Goal: Task Accomplishment & Management: Use online tool/utility

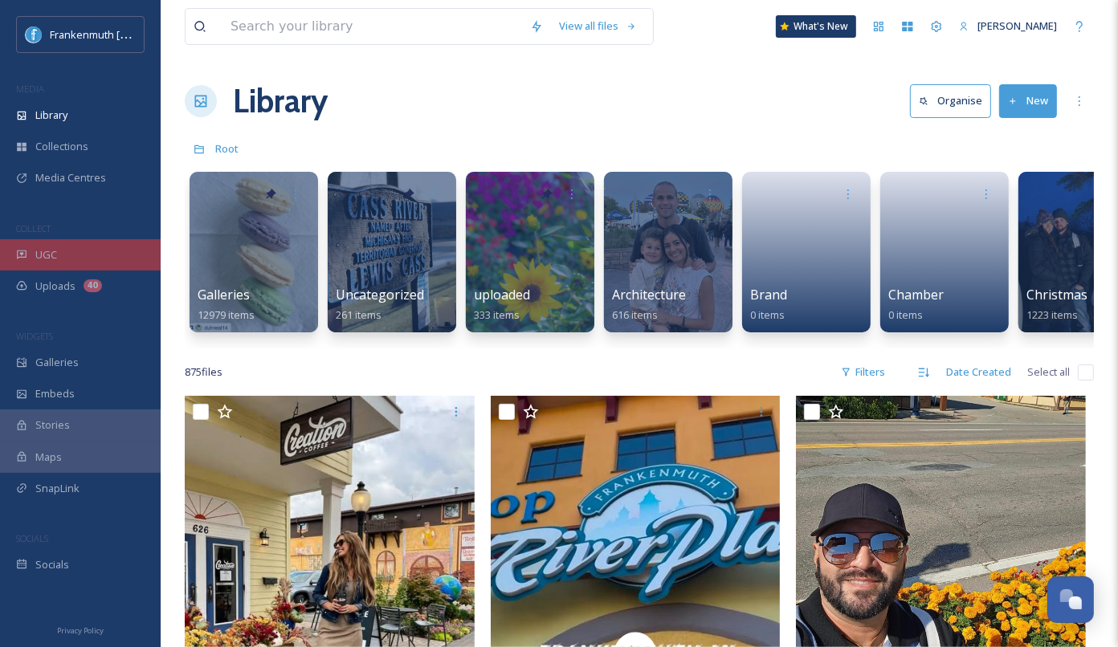
click at [89, 250] on div "UGC" at bounding box center [80, 254] width 161 height 31
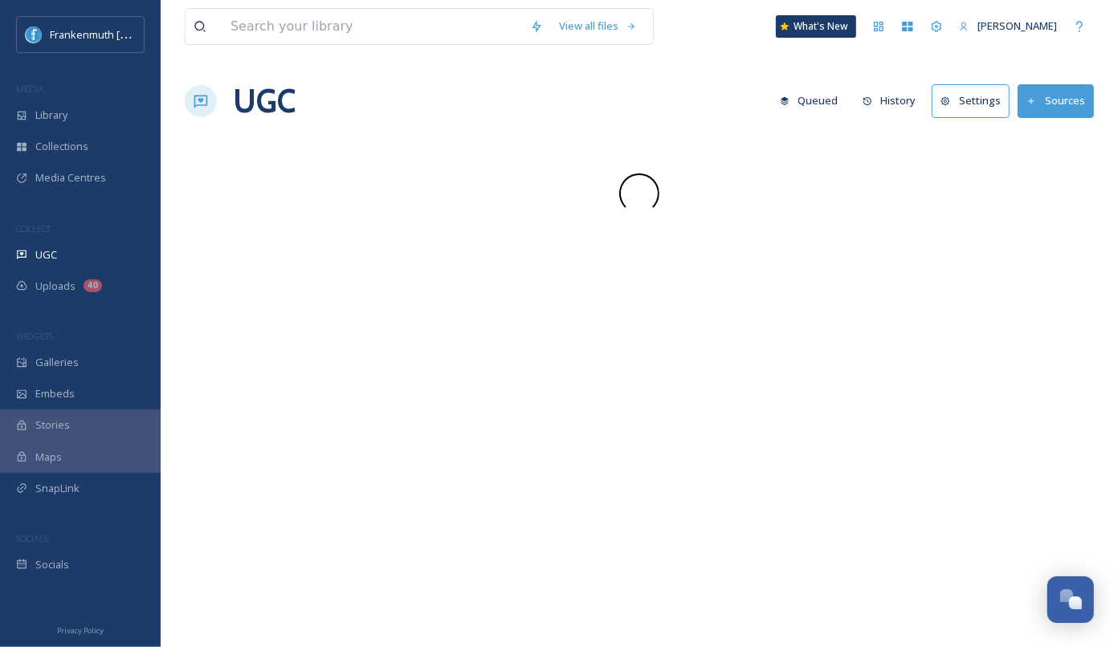
click at [89, 250] on div "UGC" at bounding box center [80, 254] width 161 height 31
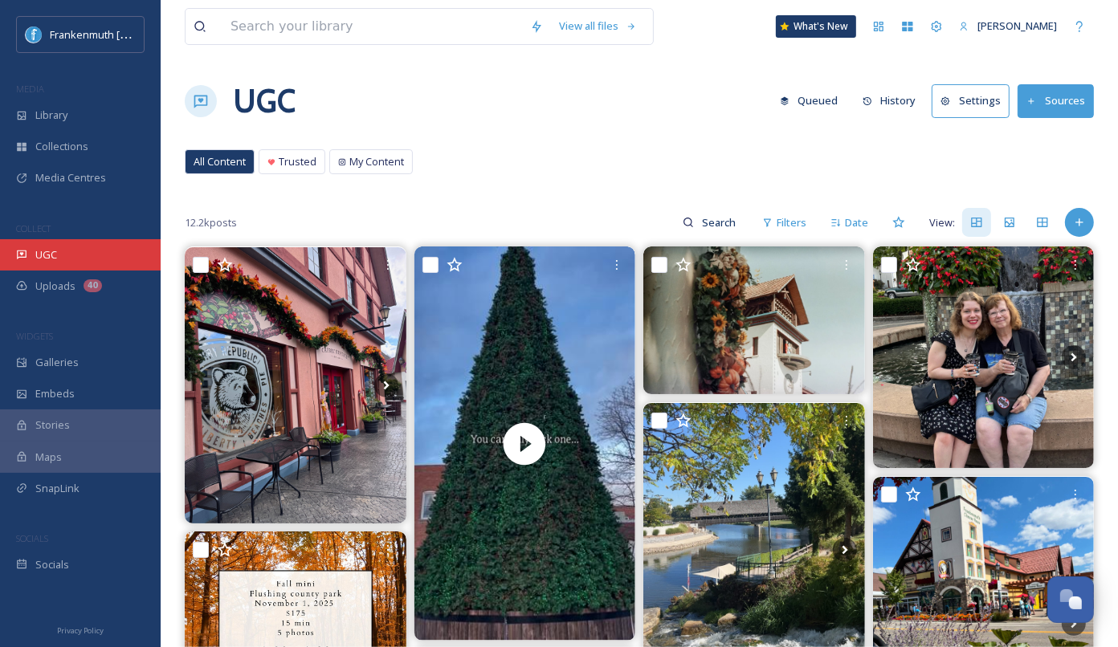
click at [114, 251] on div "UGC" at bounding box center [80, 254] width 161 height 31
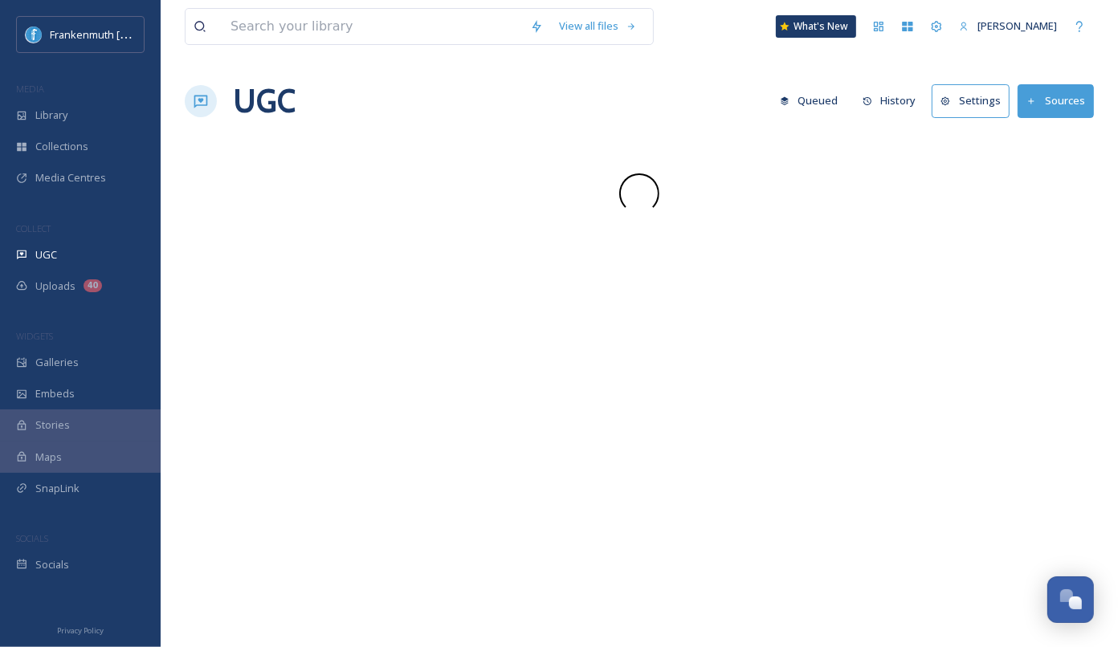
click at [114, 251] on div "UGC" at bounding box center [80, 254] width 161 height 31
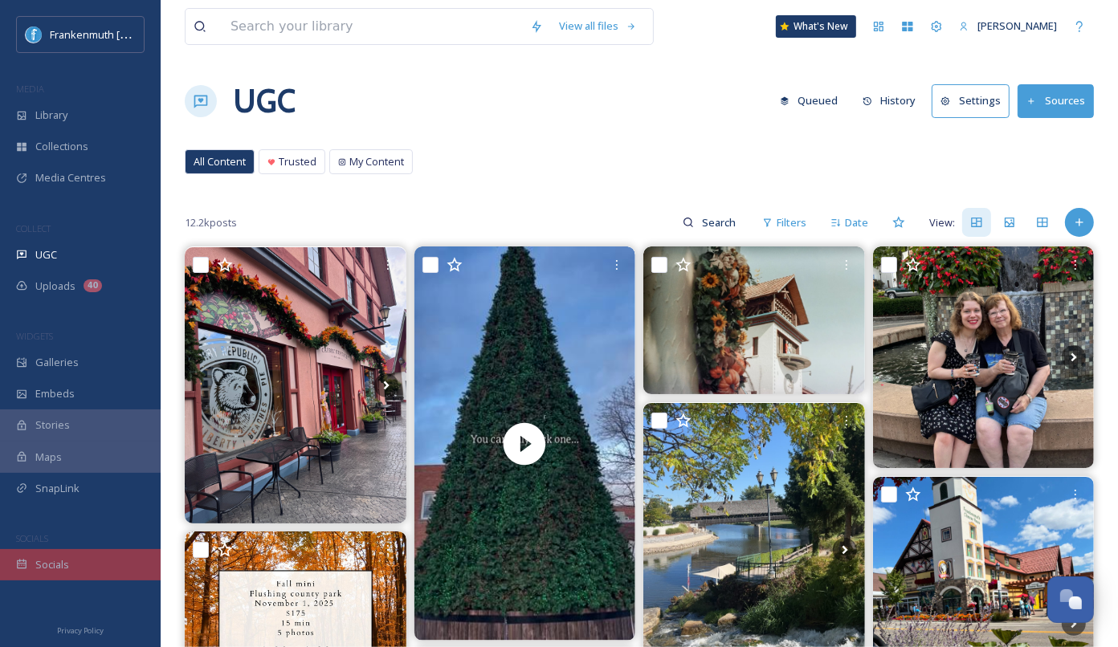
click at [62, 574] on div "Socials" at bounding box center [80, 564] width 161 height 31
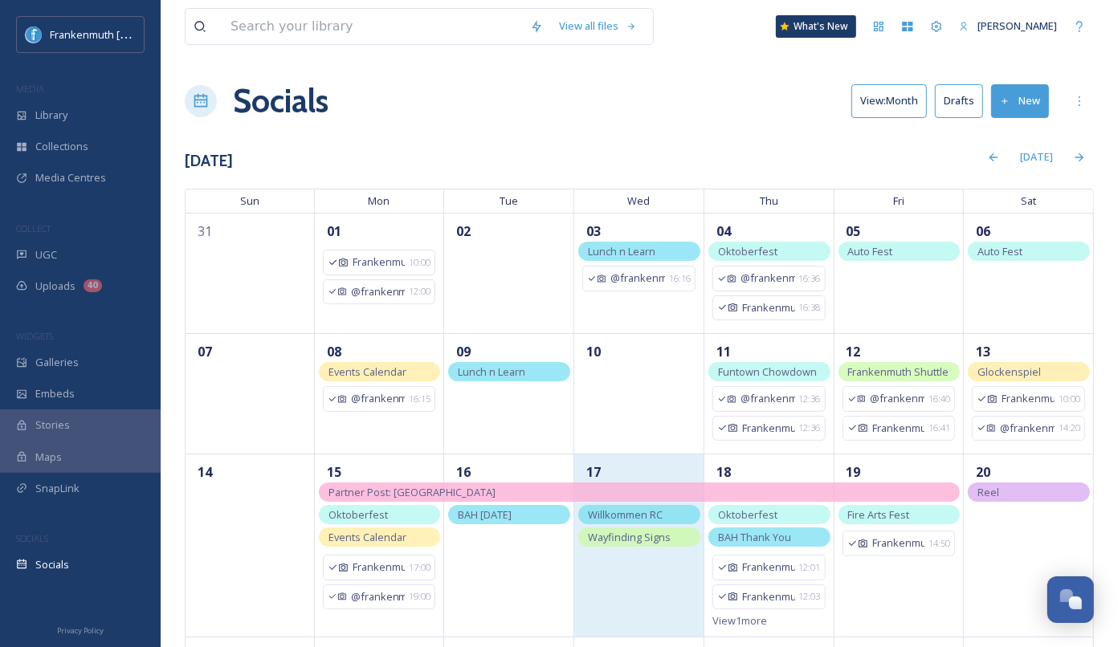
scroll to position [71, 0]
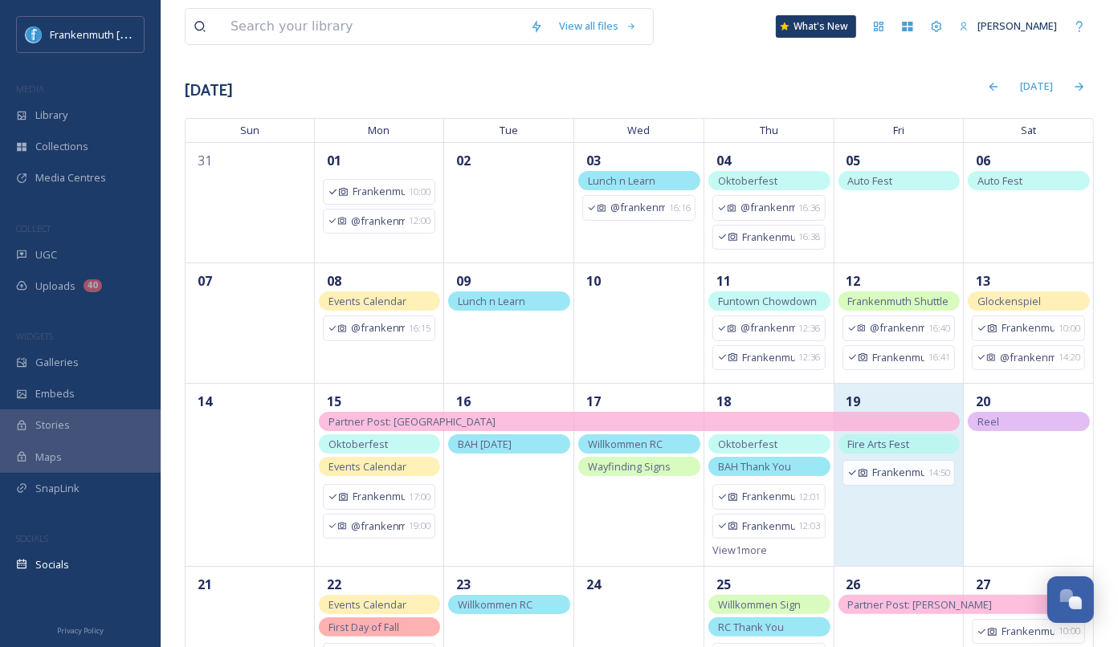
click at [901, 513] on div "19 Frankenmuth 14:50" at bounding box center [899, 474] width 130 height 183
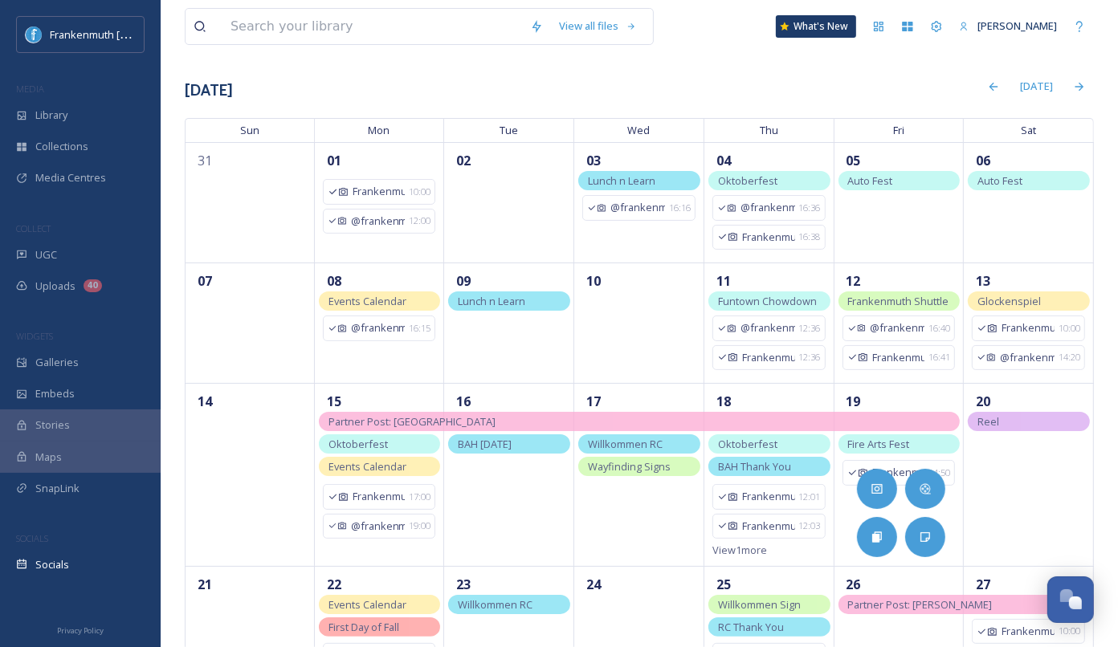
click at [630, 88] on div "[DATE]" at bounding box center [663, 86] width 861 height 31
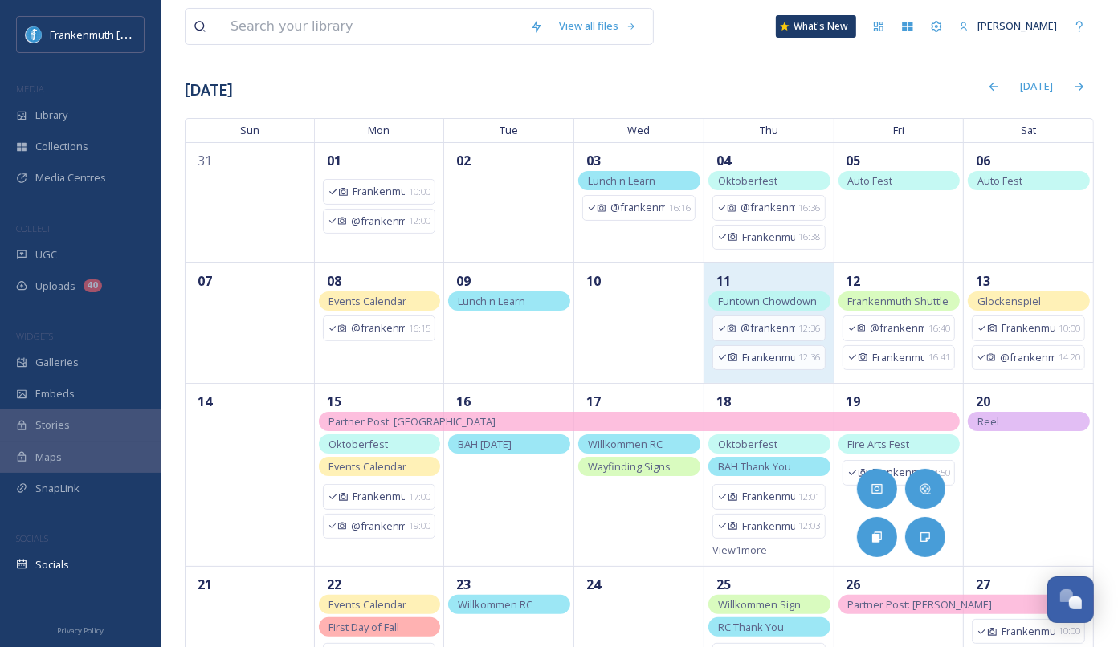
scroll to position [0, 0]
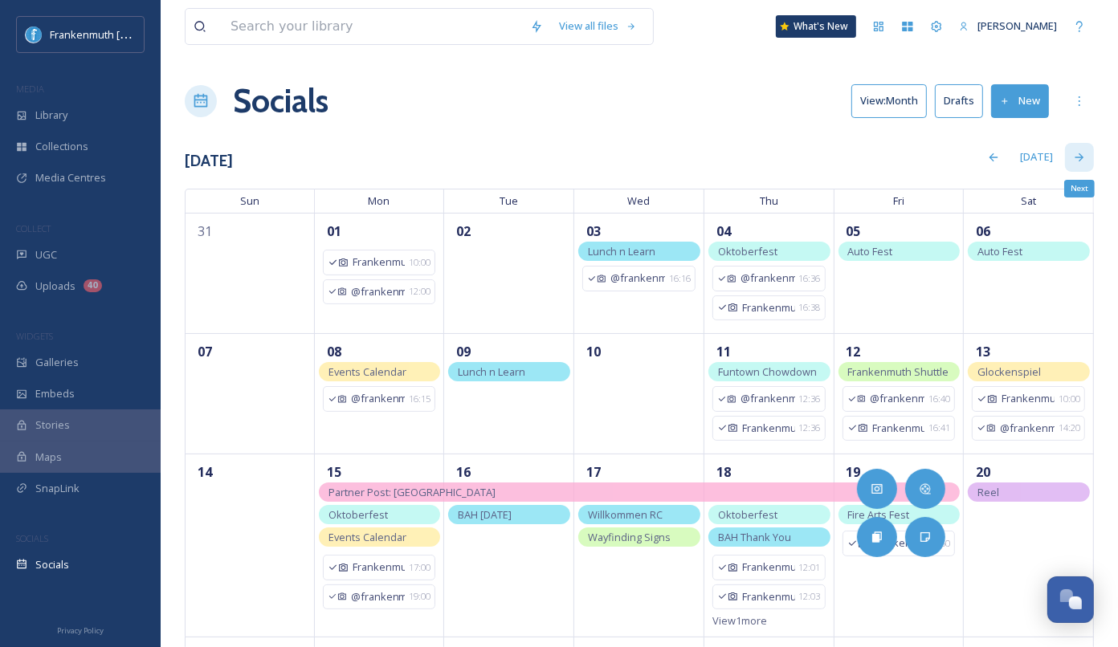
click at [1084, 160] on icon at bounding box center [1079, 157] width 13 height 13
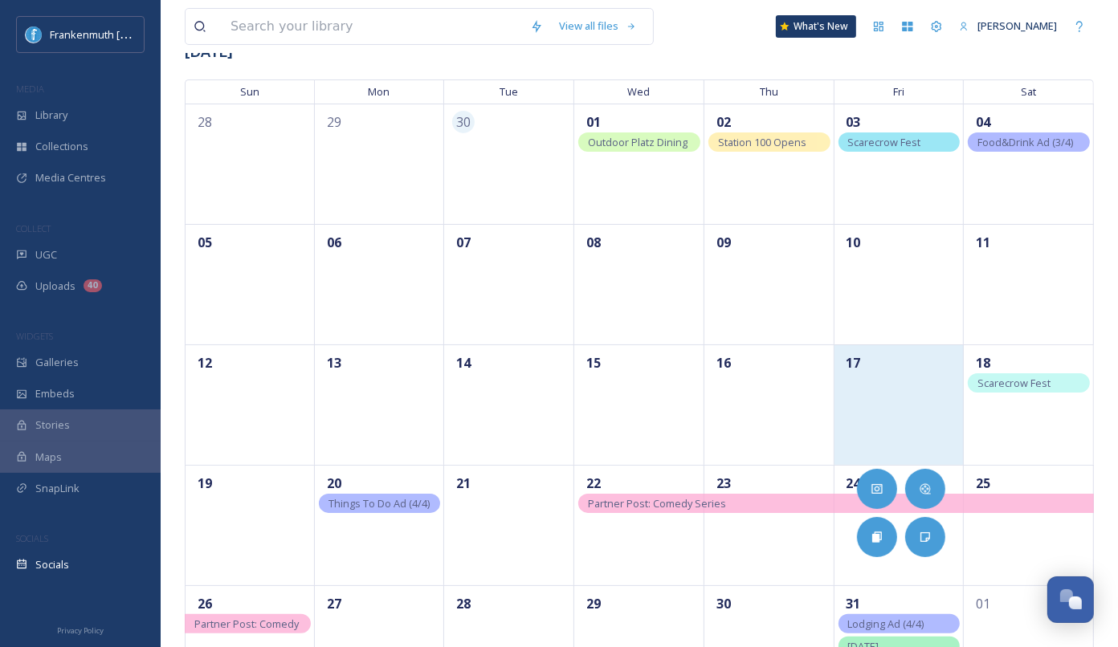
scroll to position [129, 0]
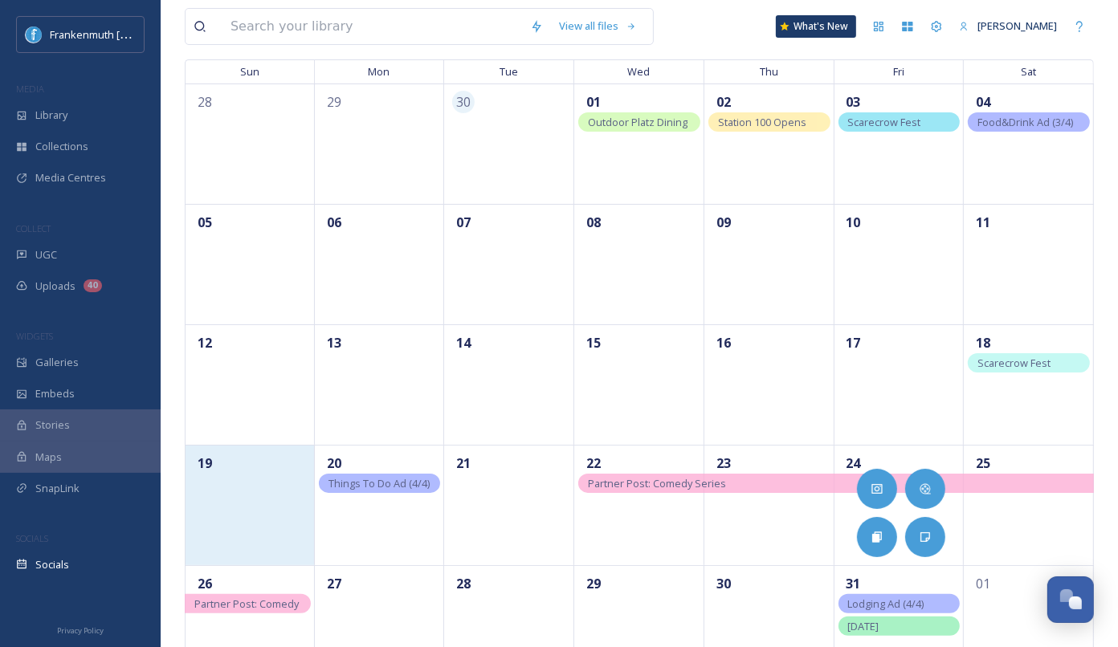
click at [230, 502] on div "19" at bounding box center [250, 505] width 130 height 120
click at [269, 536] on div "19" at bounding box center [250, 505] width 130 height 120
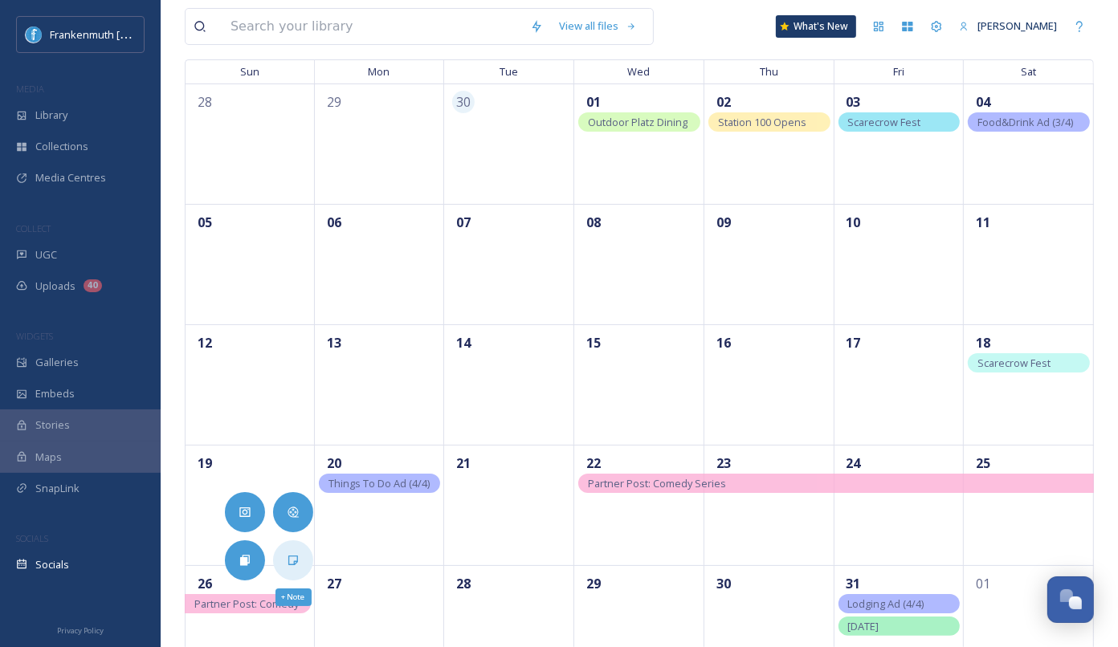
click at [296, 543] on div "+ Note" at bounding box center [293, 560] width 40 height 40
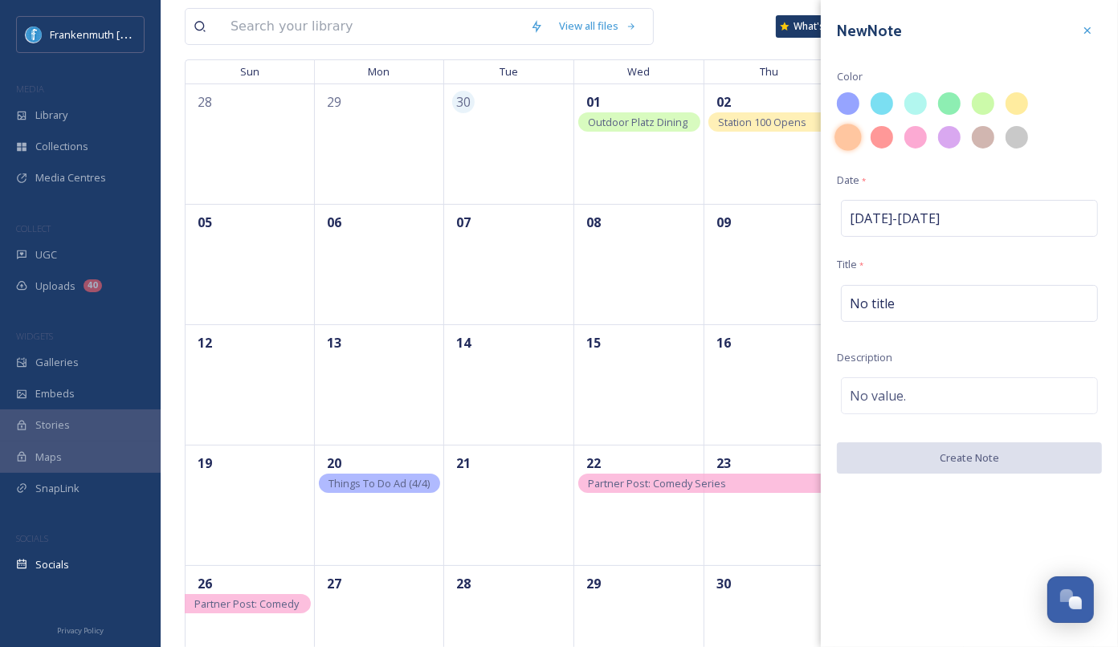
click at [846, 146] on div at bounding box center [847, 137] width 27 height 27
click at [1092, 30] on icon at bounding box center [1087, 30] width 13 height 13
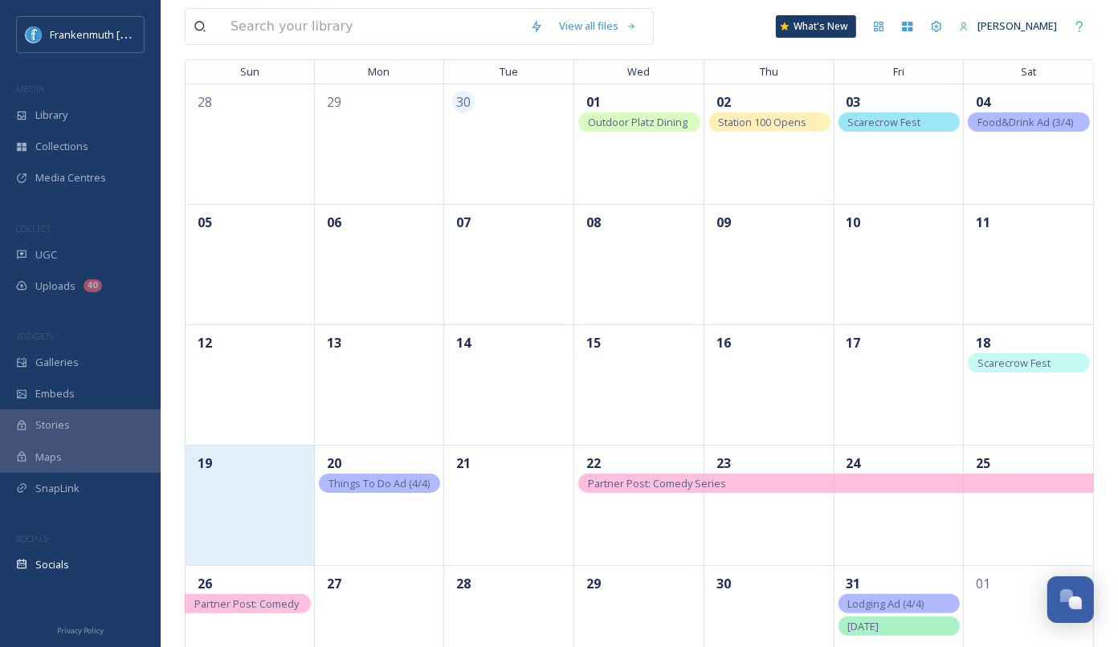
click at [270, 511] on div "19" at bounding box center [250, 505] width 130 height 120
click at [276, 530] on div "19" at bounding box center [250, 505] width 130 height 120
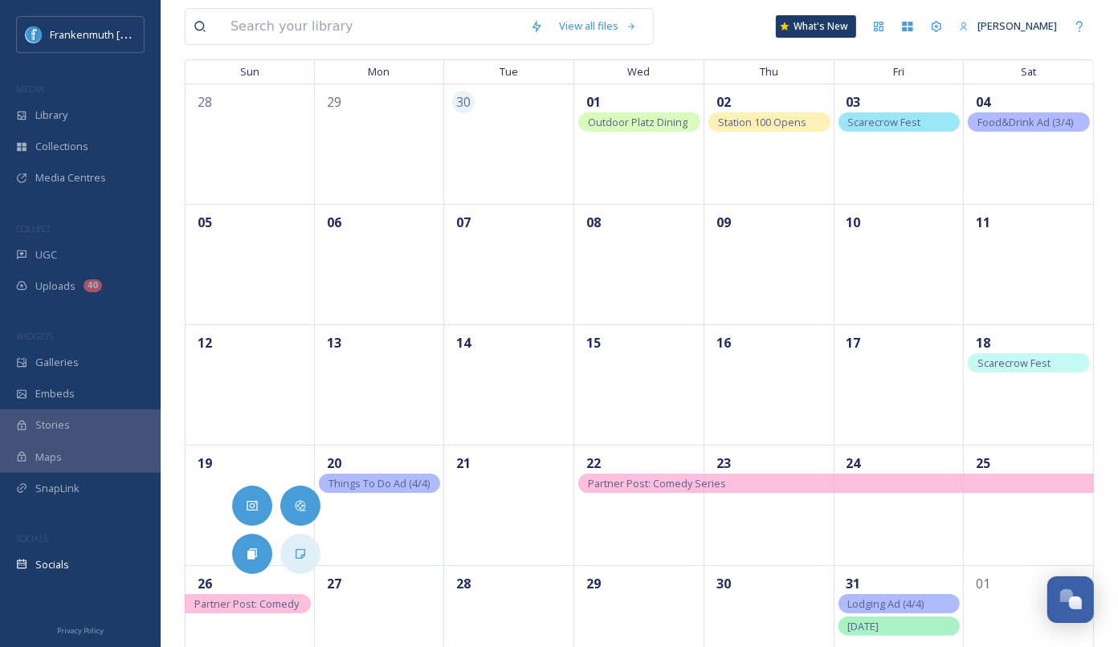
click at [286, 540] on div at bounding box center [300, 554] width 40 height 40
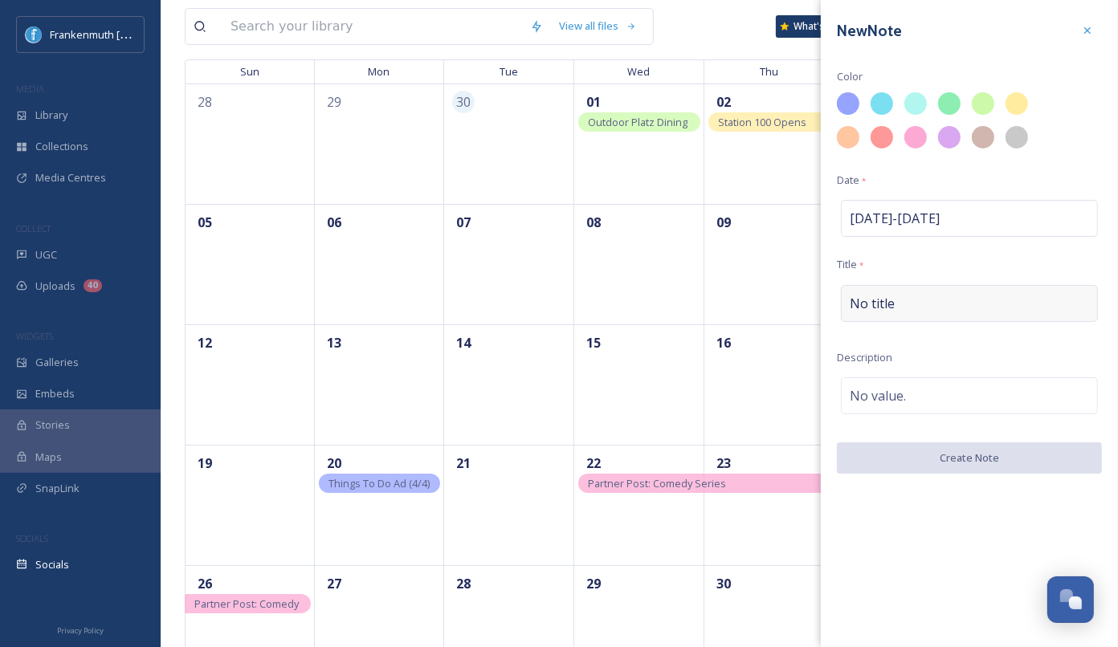
click at [899, 293] on div "No title" at bounding box center [969, 303] width 257 height 37
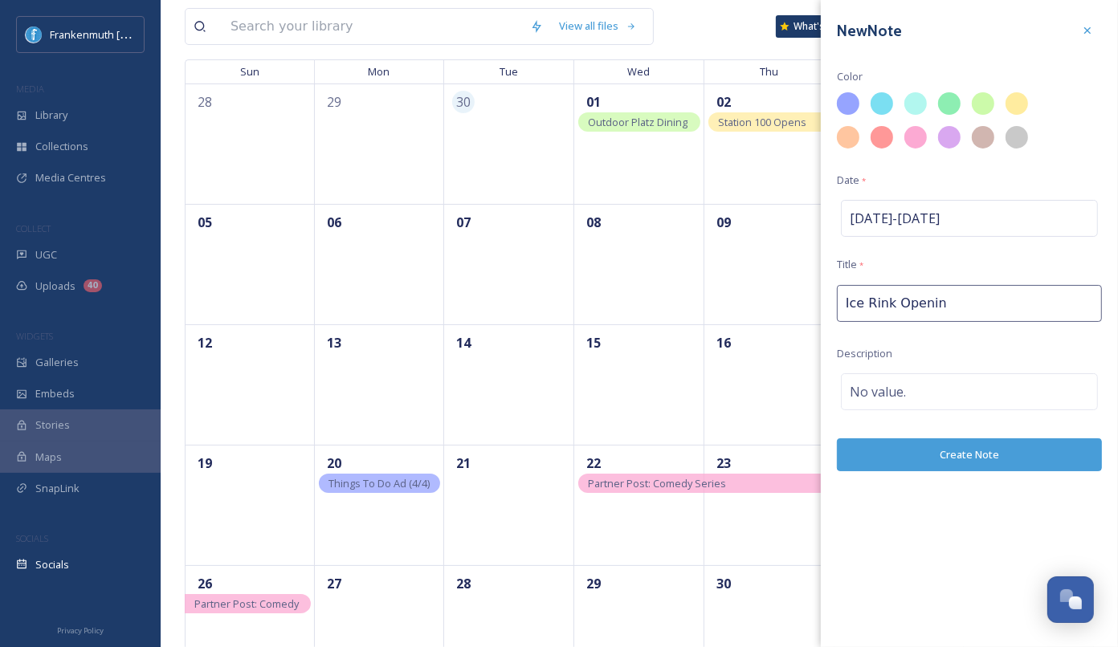
type input "Ice Rink Opening"
click at [964, 389] on div "No value." at bounding box center [969, 391] width 257 height 37
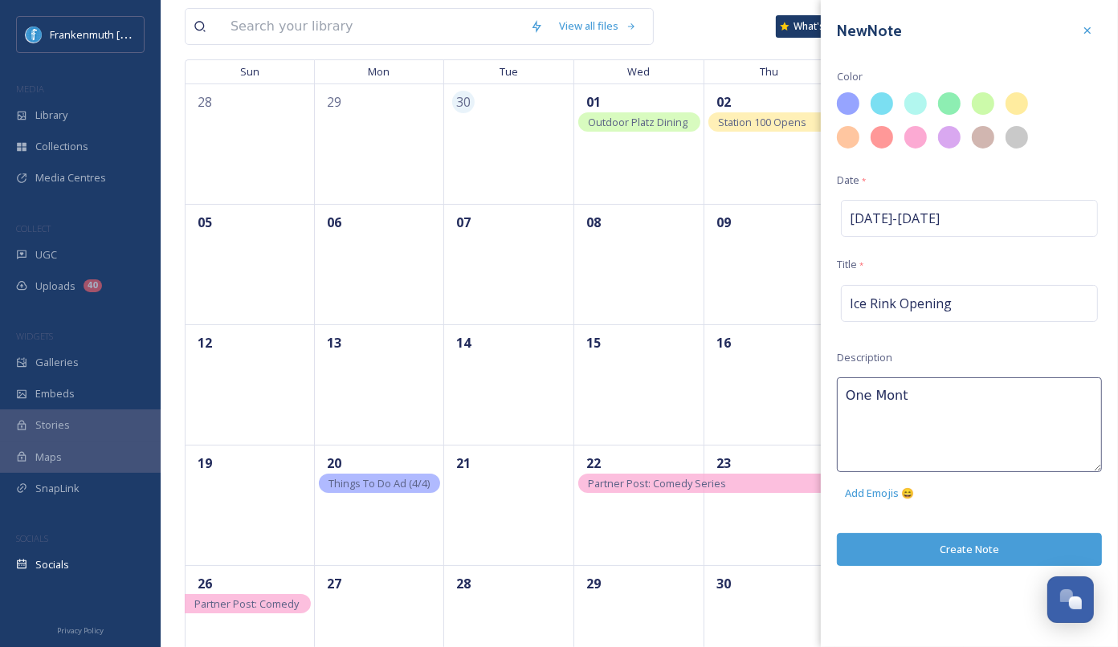
type textarea "One Month"
click at [976, 551] on div "New Note Color Date * [DATE] - [DATE] Title * Ice Rink Opening Description One …" at bounding box center [969, 323] width 297 height 647
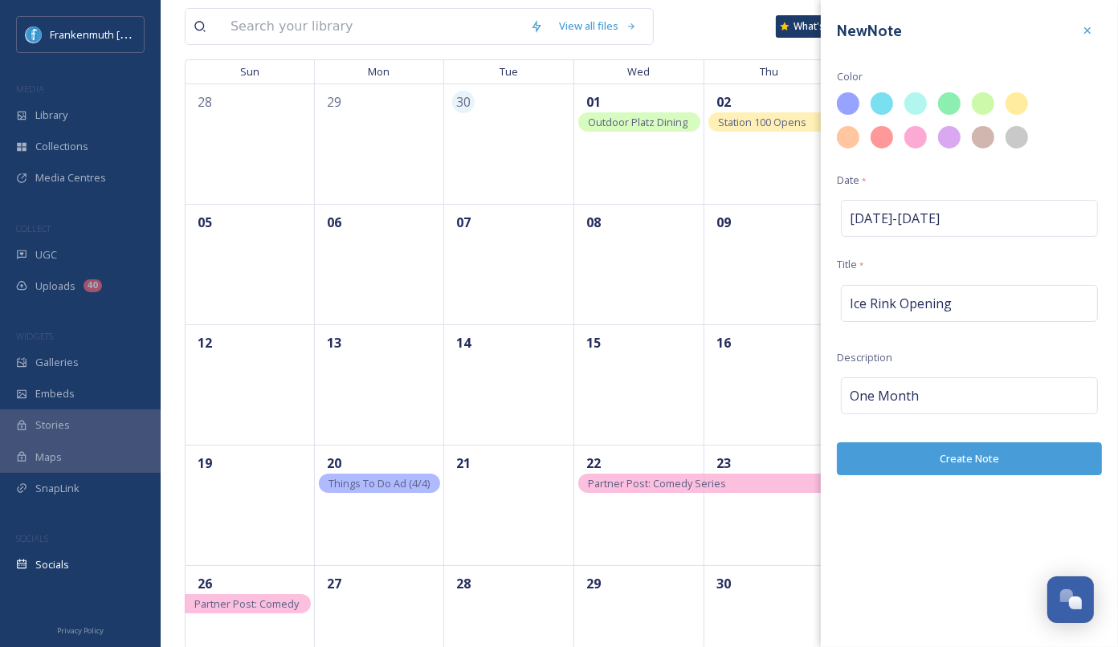
click at [977, 459] on button "Create Note" at bounding box center [969, 458] width 265 height 33
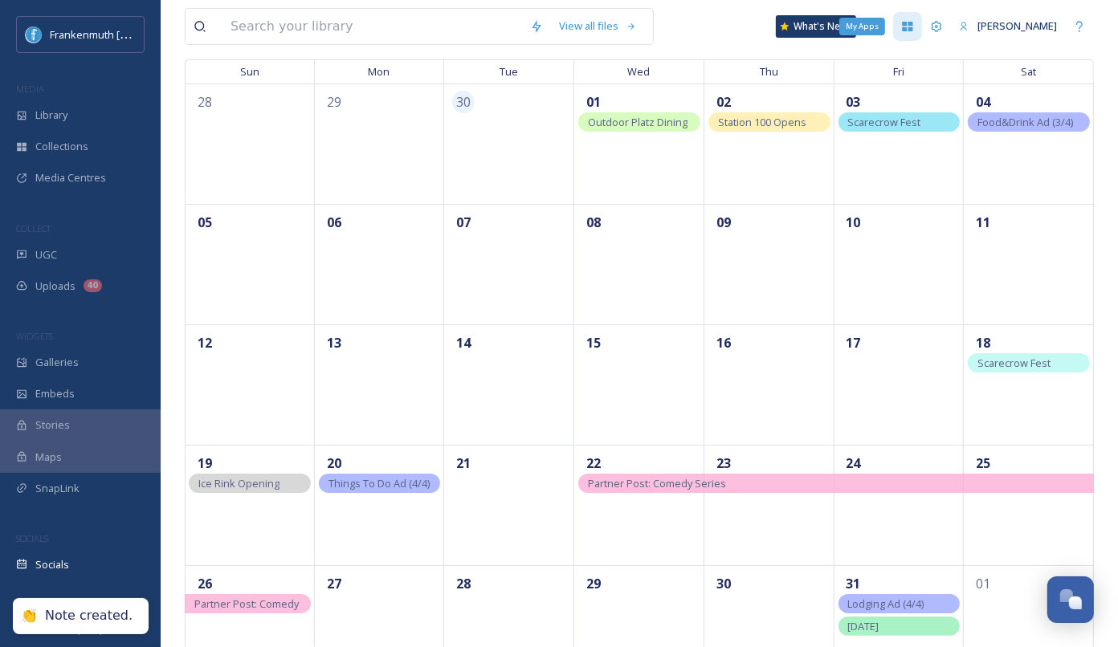
click at [913, 24] on icon at bounding box center [908, 27] width 10 height 10
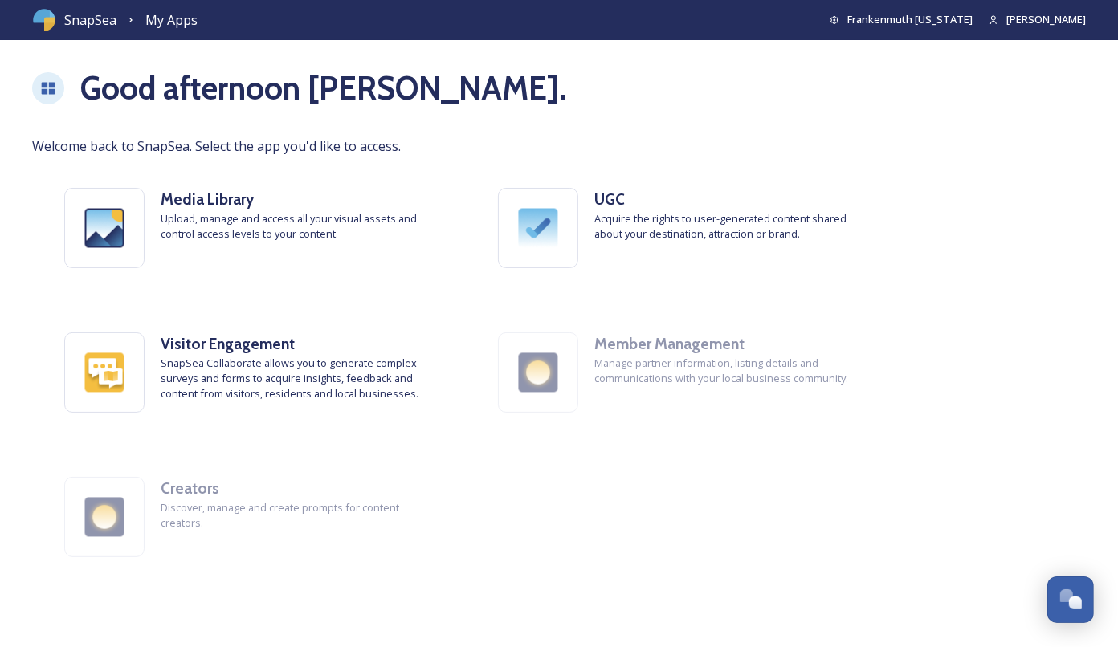
click at [55, 96] on icon at bounding box center [48, 88] width 16 height 16
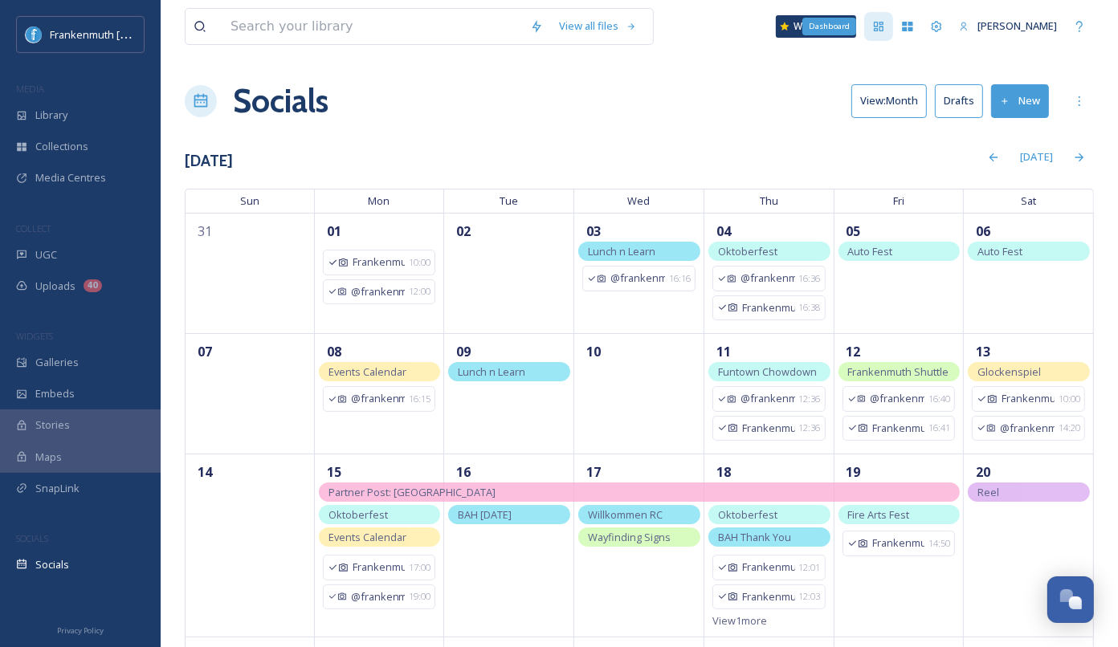
click at [885, 31] on icon at bounding box center [878, 26] width 13 height 13
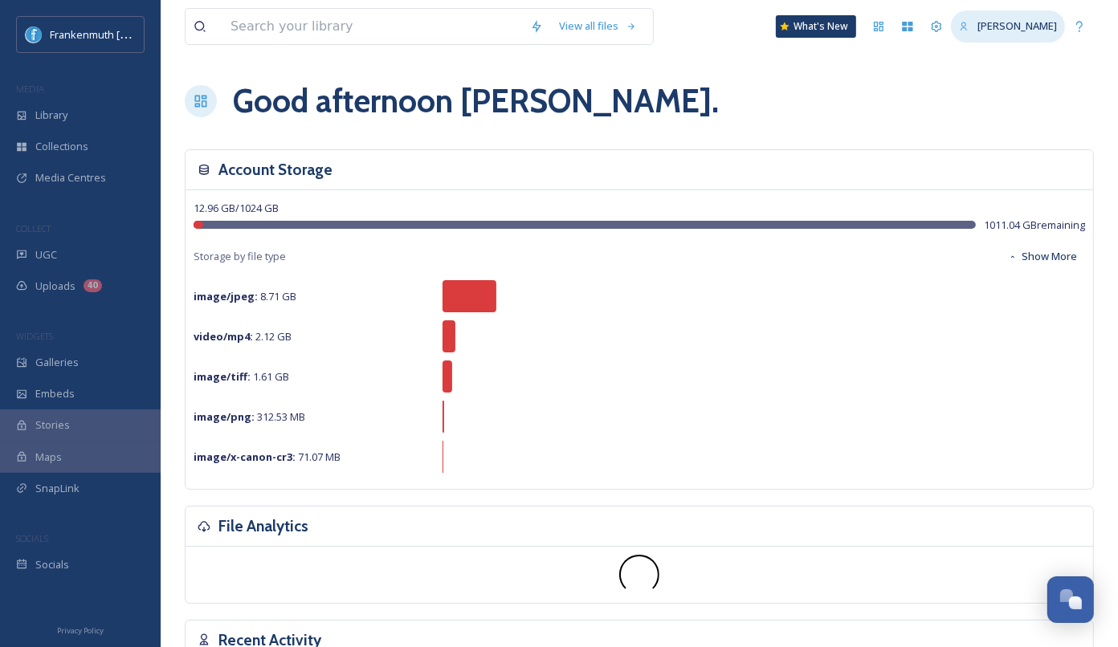
click at [969, 30] on icon at bounding box center [964, 27] width 10 height 10
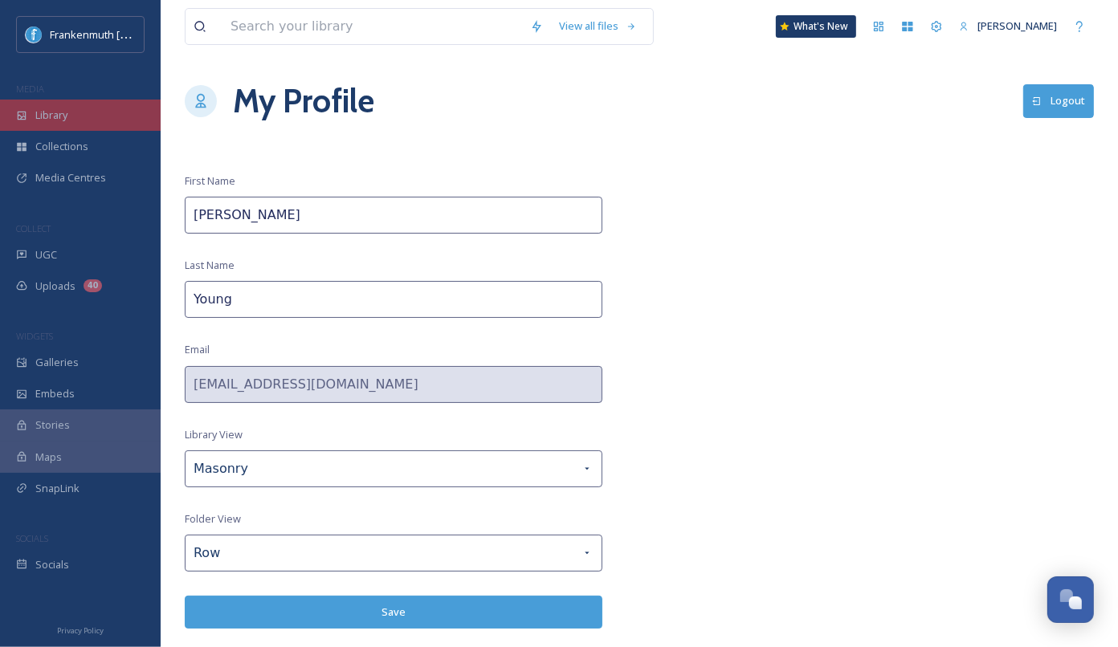
click at [102, 125] on div "Library" at bounding box center [80, 115] width 161 height 31
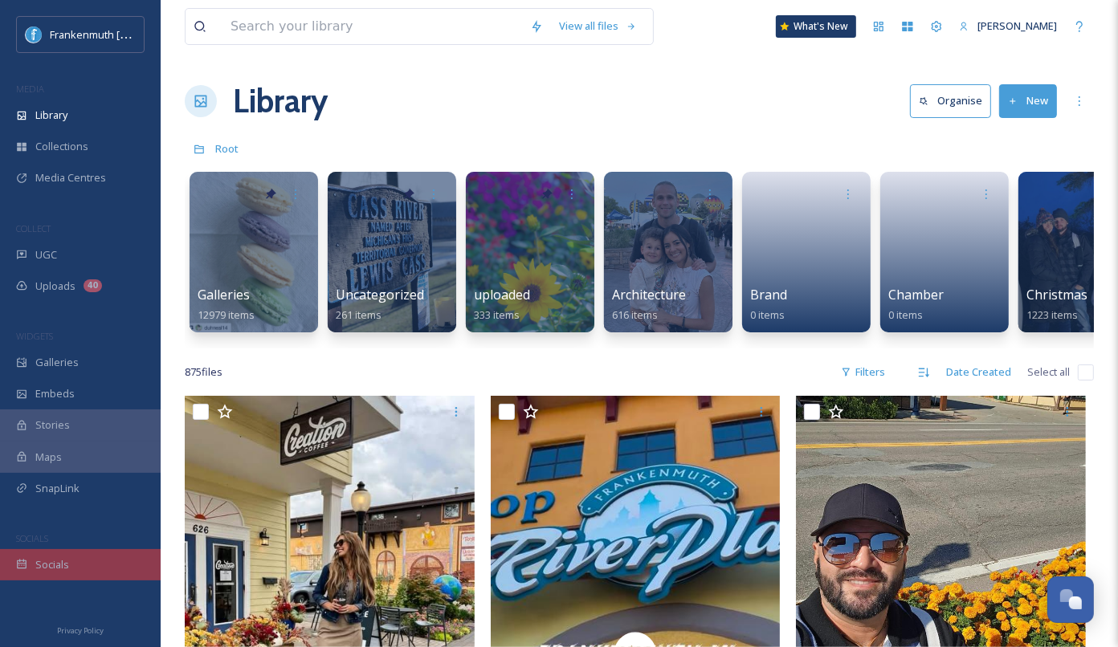
click at [68, 564] on div "Socials" at bounding box center [80, 564] width 161 height 31
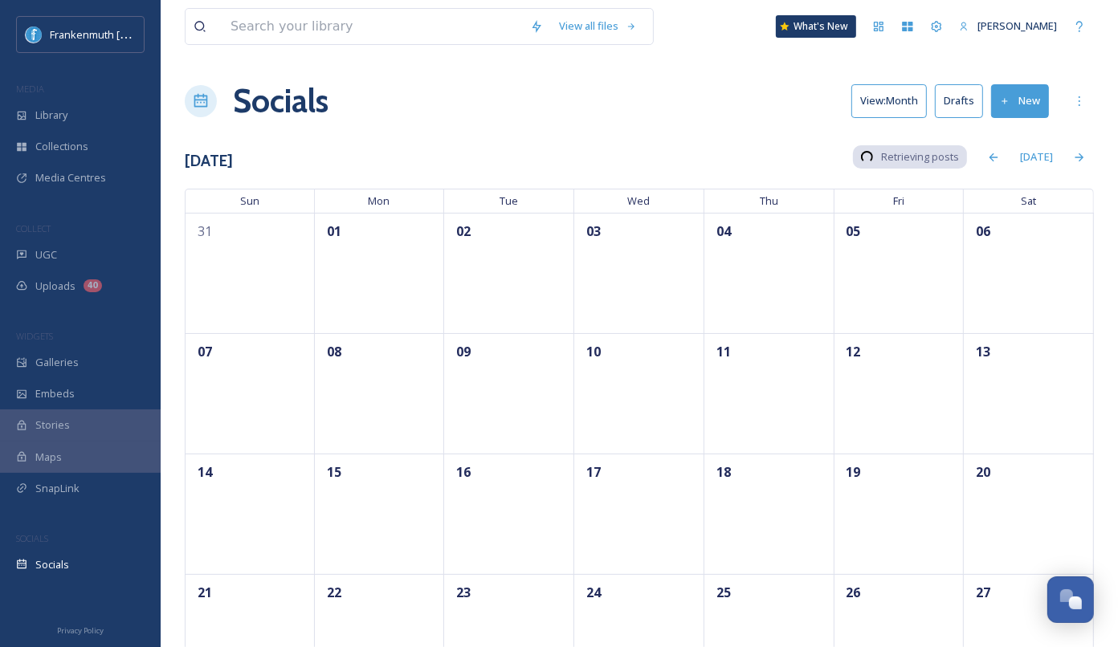
click at [1030, 97] on button "New" at bounding box center [1020, 100] width 58 height 33
click at [1013, 145] on div "Post" at bounding box center [1017, 138] width 62 height 31
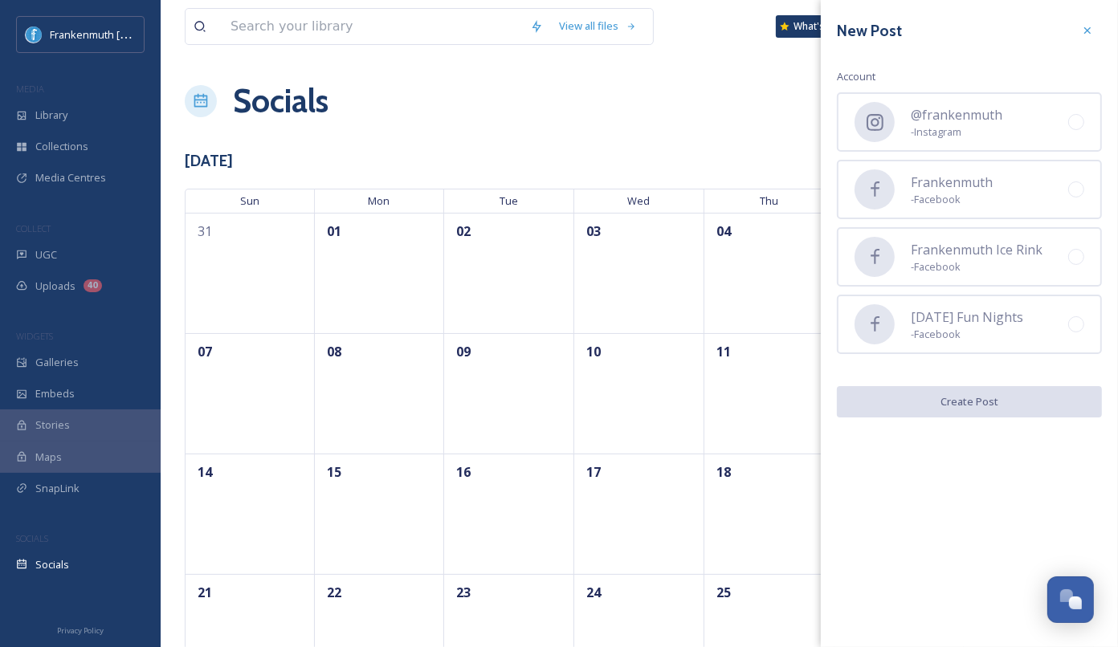
click at [998, 145] on div "@frankenmuth - Instagram" at bounding box center [969, 121] width 265 height 59
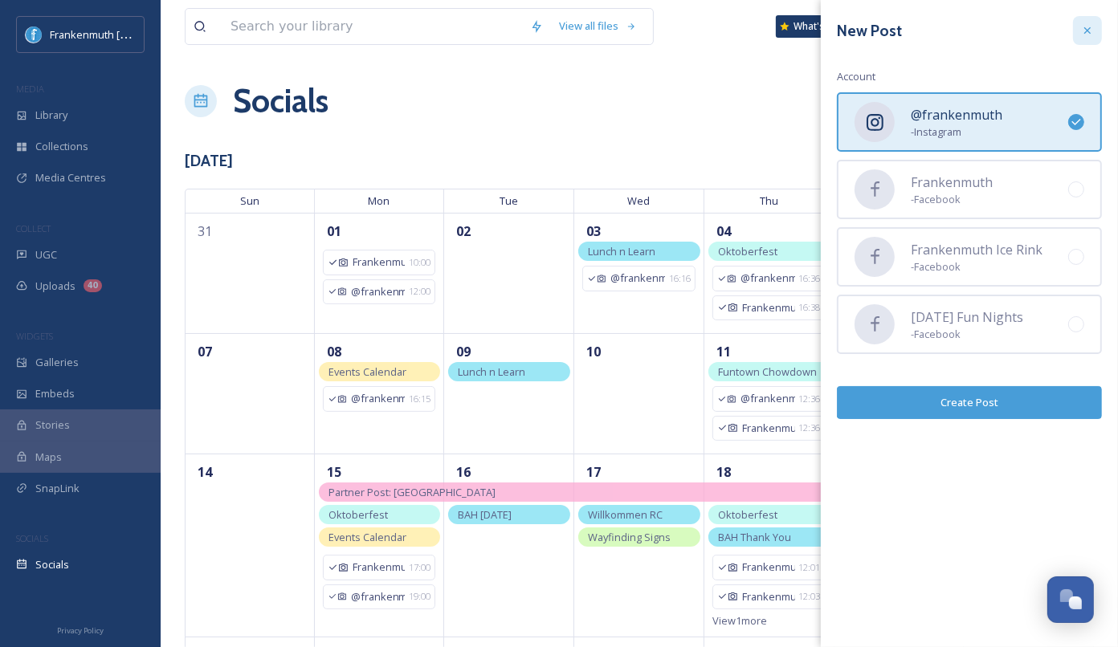
click at [1089, 35] on icon at bounding box center [1087, 30] width 13 height 13
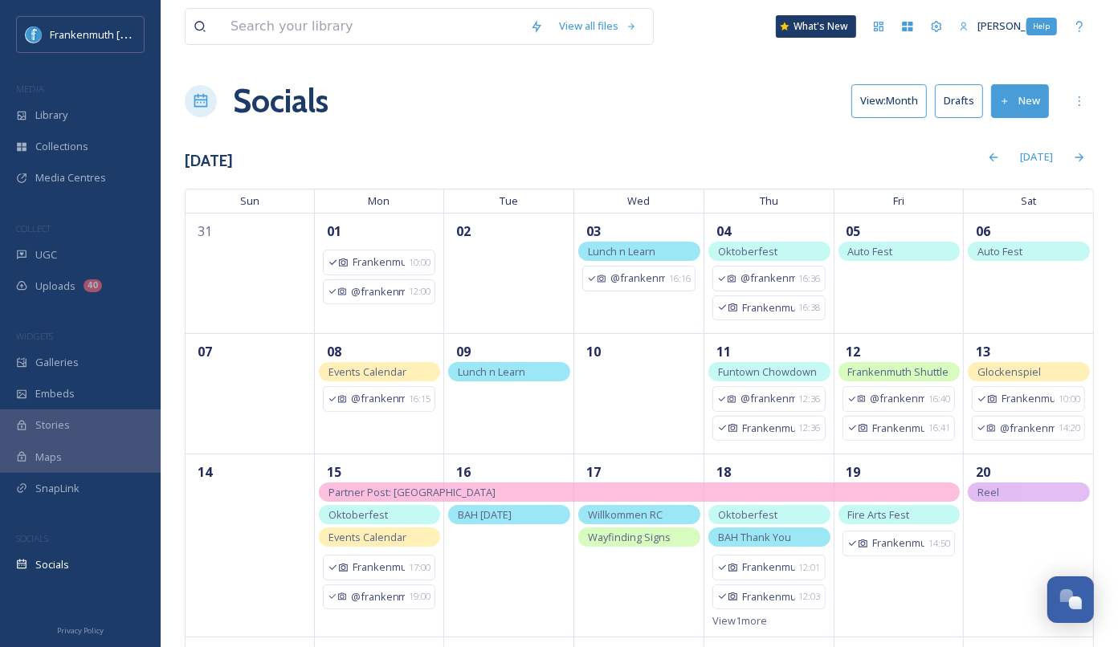
click at [1089, 35] on div "Help" at bounding box center [1079, 26] width 29 height 29
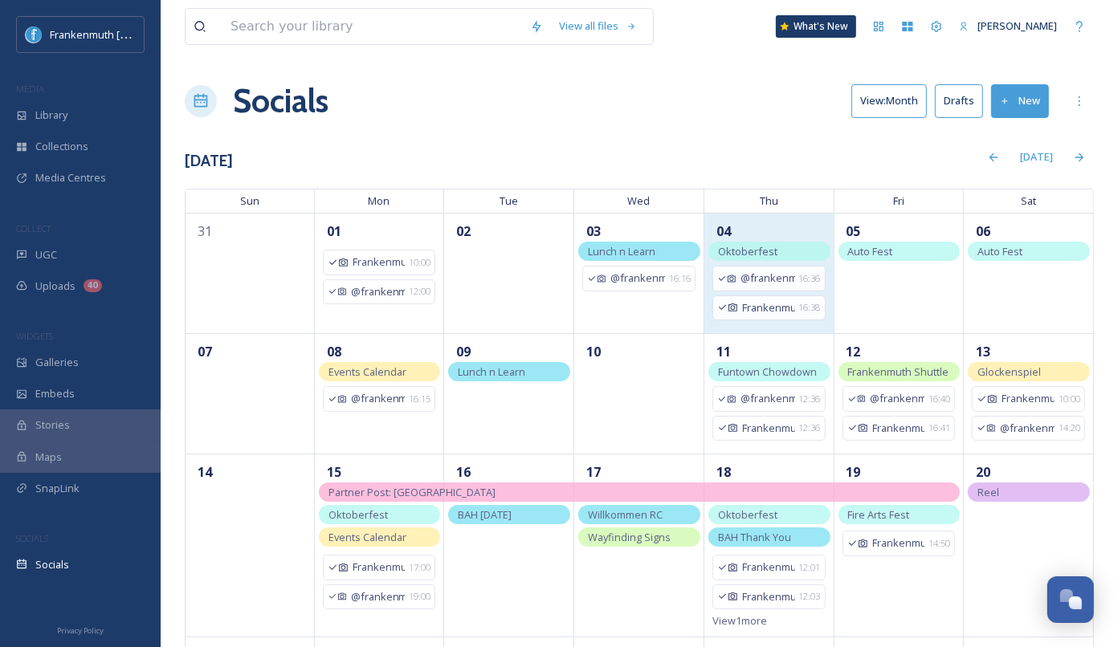
scroll to position [263, 0]
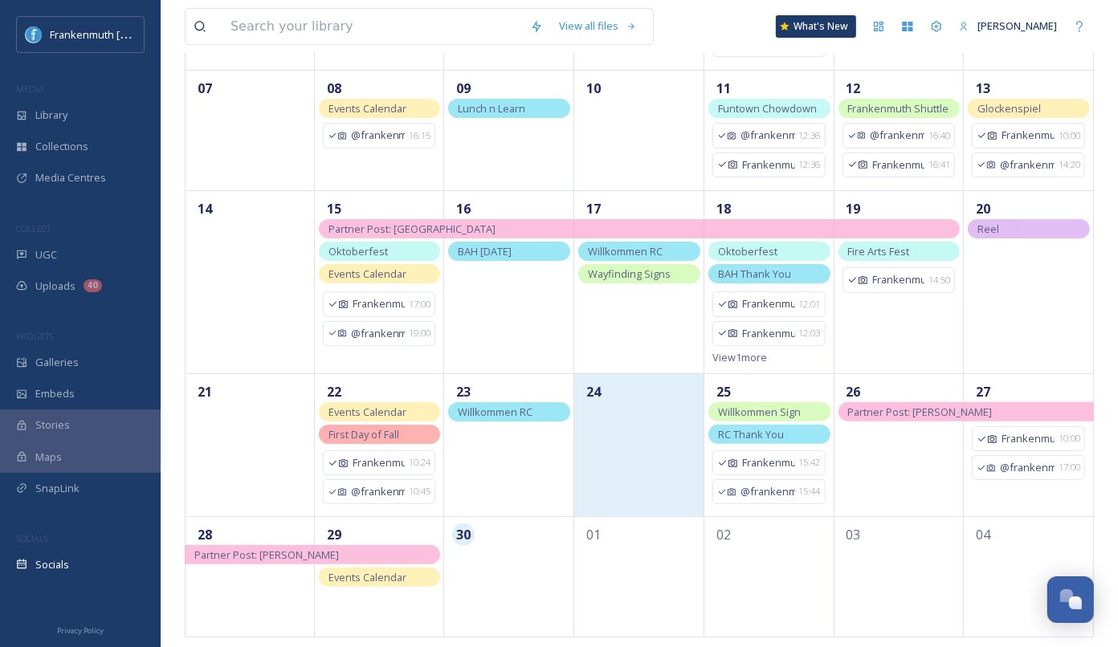
click at [644, 493] on div "24" at bounding box center [639, 444] width 130 height 143
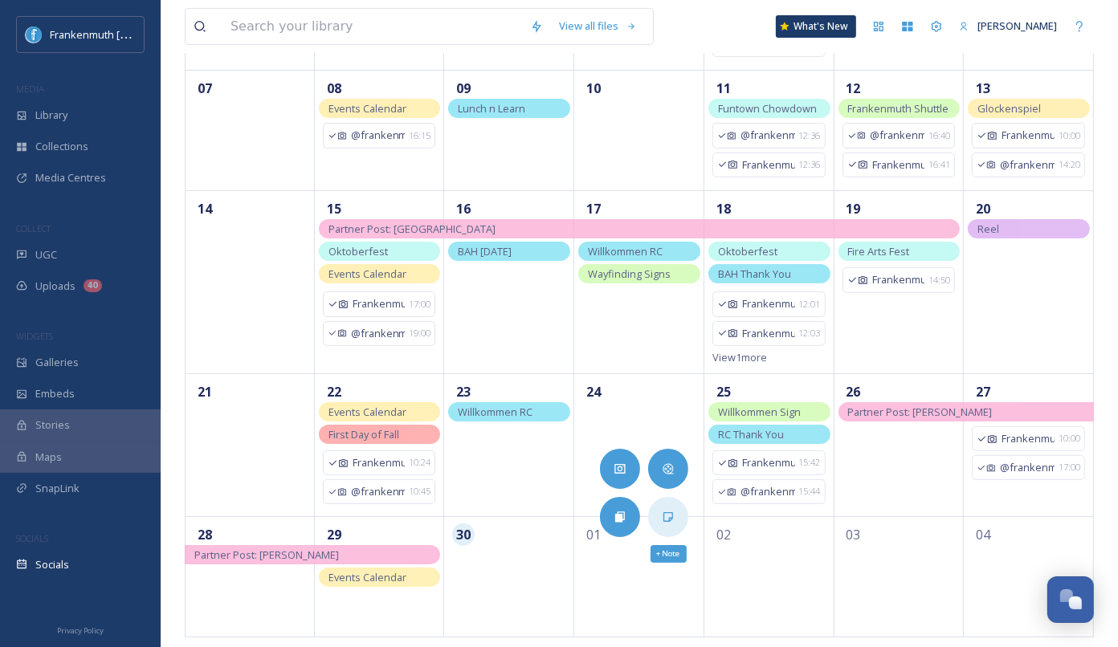
click at [667, 524] on div "+ Note" at bounding box center [668, 517] width 40 height 40
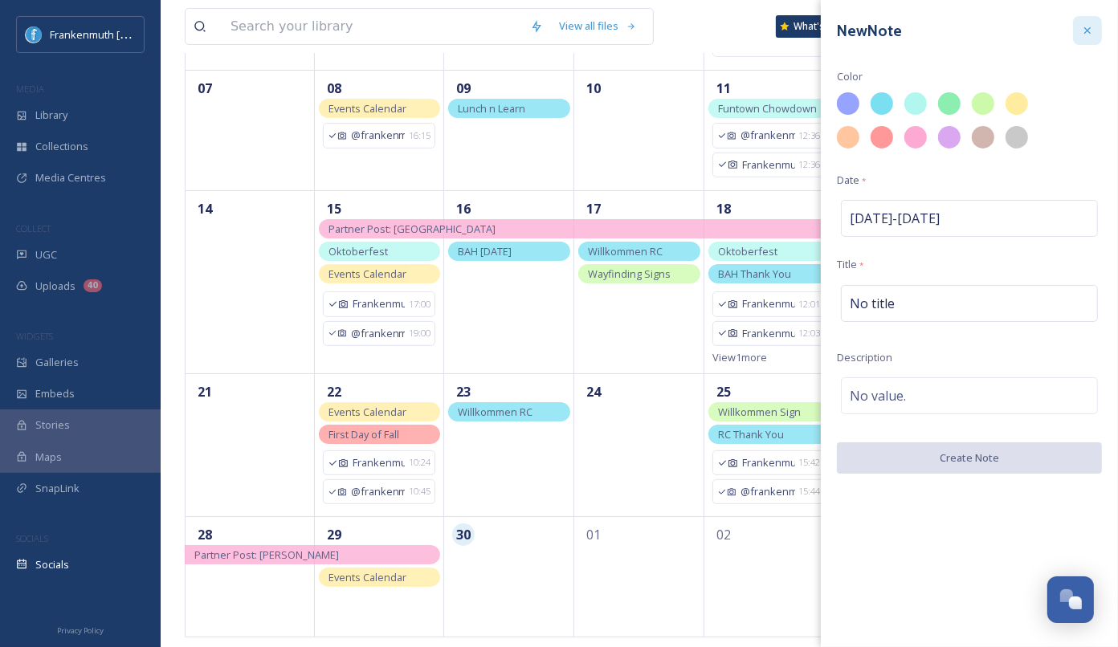
click at [1099, 27] on div at bounding box center [1087, 30] width 29 height 29
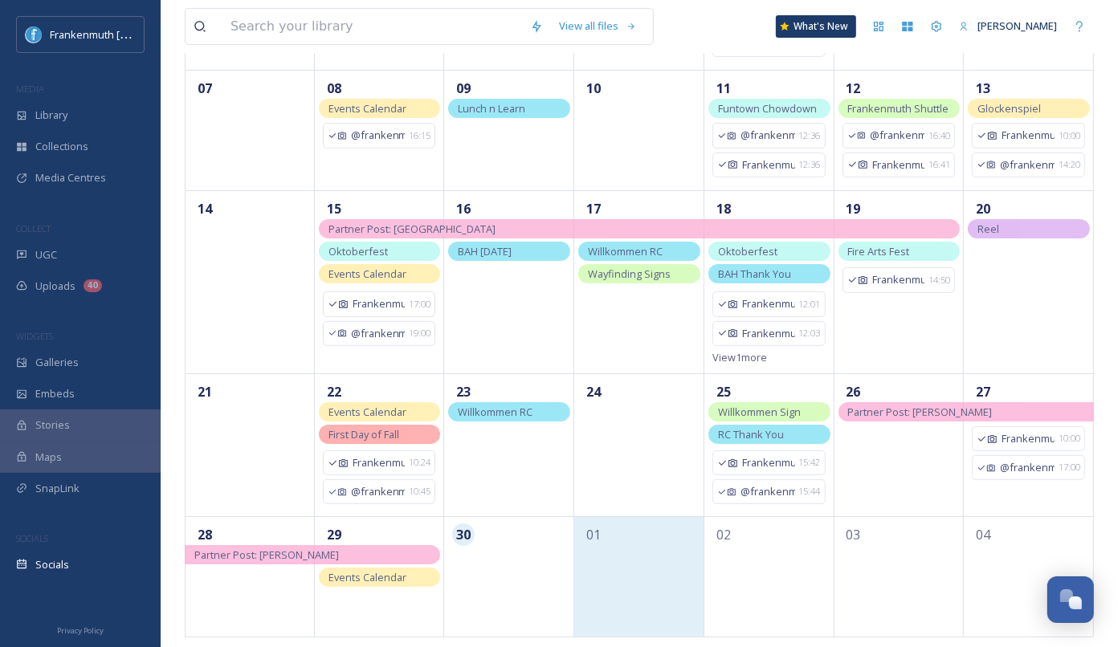
click at [613, 549] on div "01" at bounding box center [639, 576] width 130 height 120
click at [645, 562] on div "01" at bounding box center [639, 576] width 130 height 120
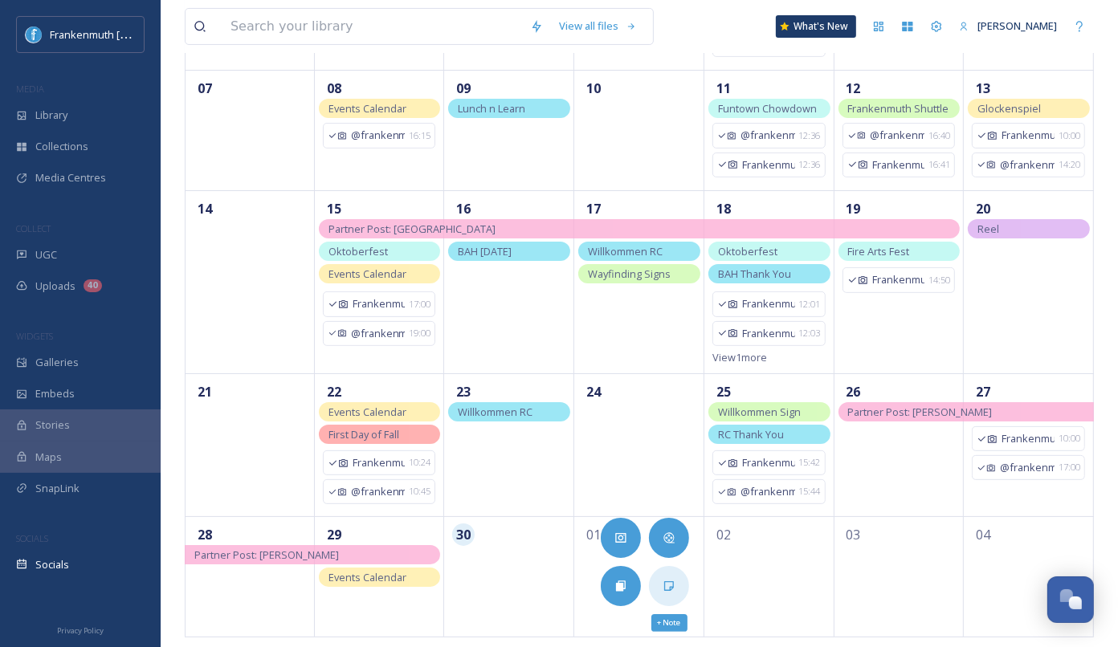
click at [680, 597] on div "+ Note" at bounding box center [669, 586] width 40 height 40
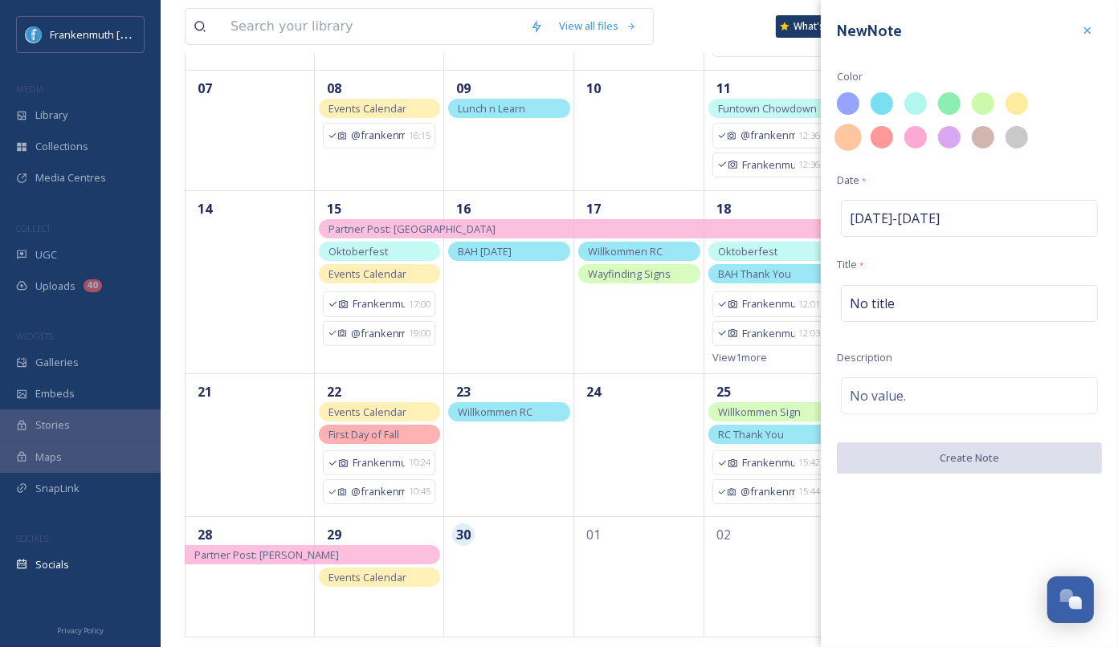
click at [847, 150] on span at bounding box center [847, 137] width 27 height 27
click at [846, 149] on div at bounding box center [847, 137] width 27 height 27
click at [902, 304] on div "No title" at bounding box center [969, 303] width 257 height 37
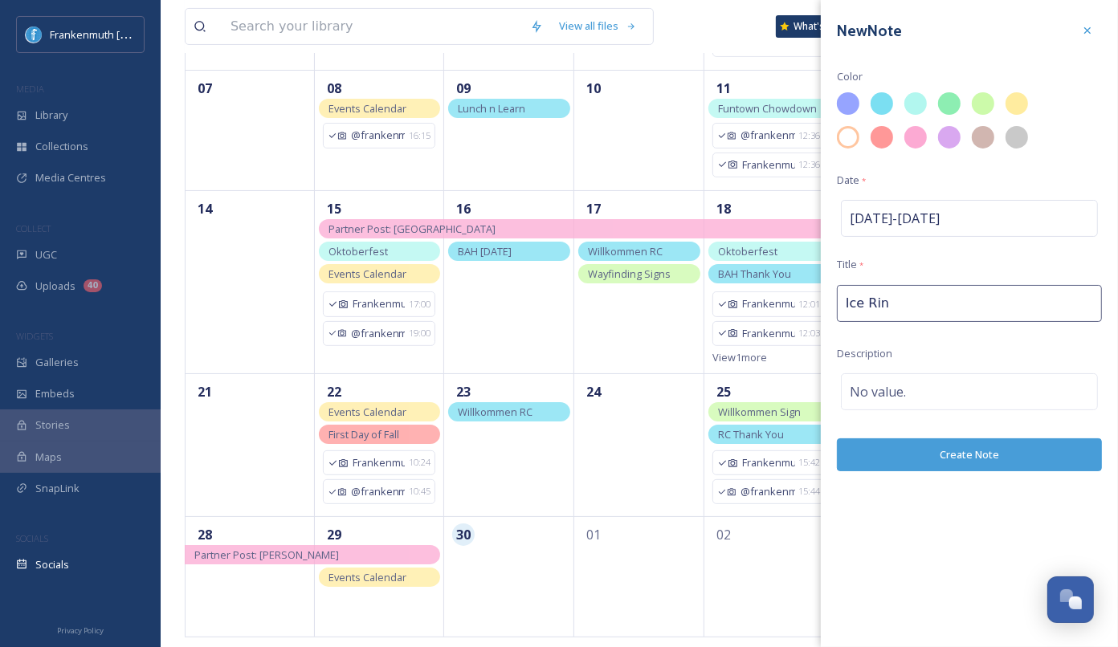
type input "Ice Rink"
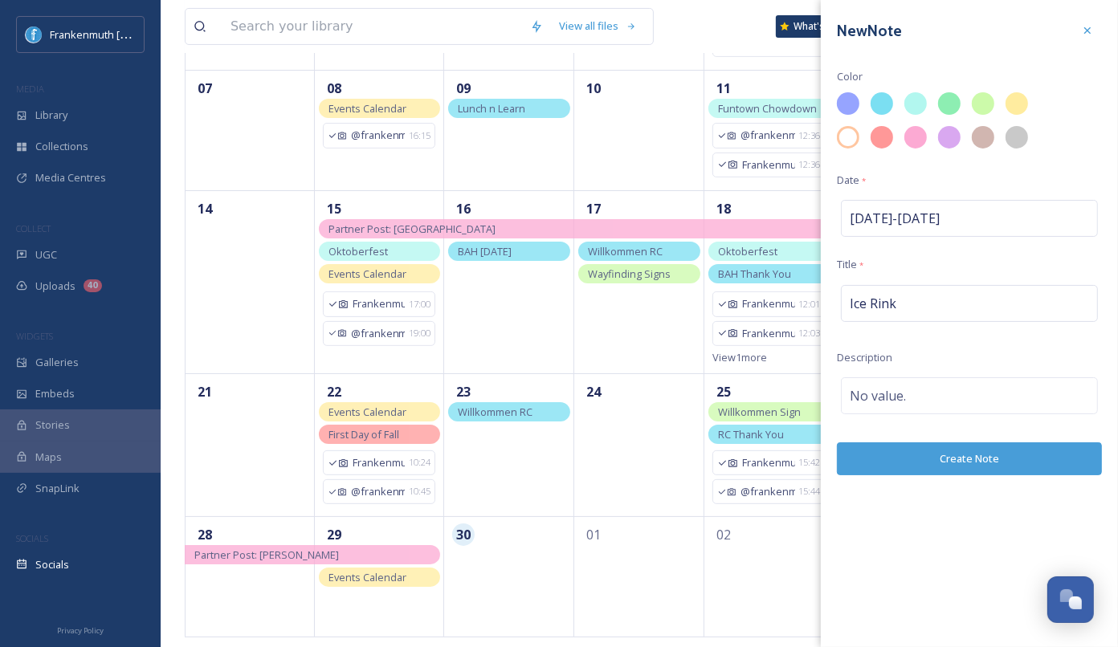
click at [928, 450] on button "Create Note" at bounding box center [969, 458] width 265 height 33
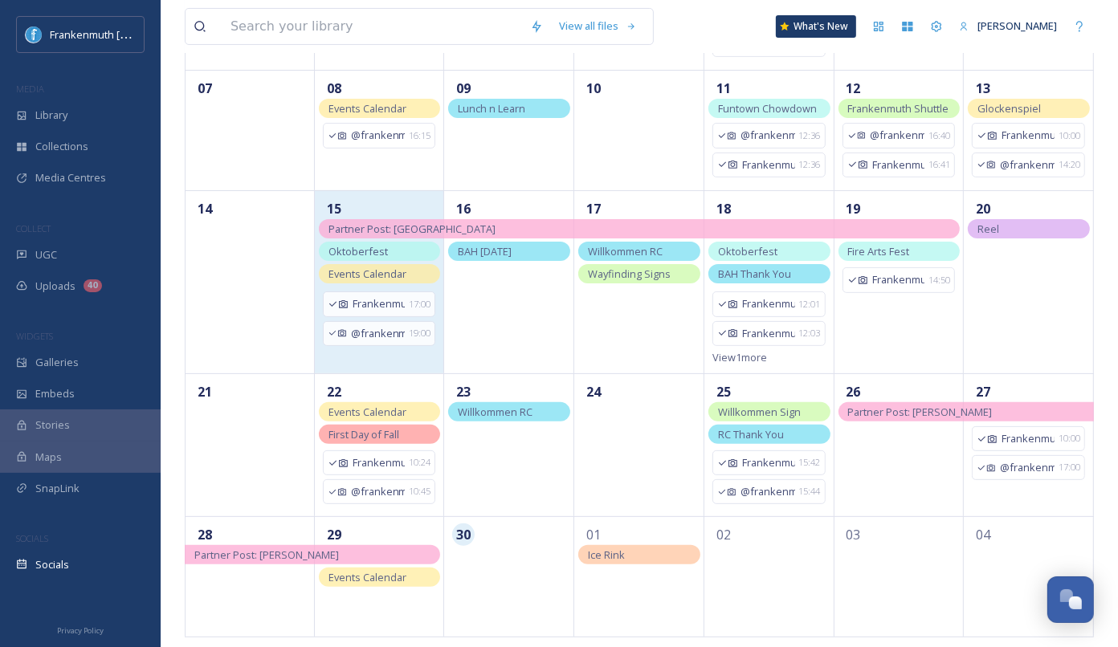
scroll to position [0, 0]
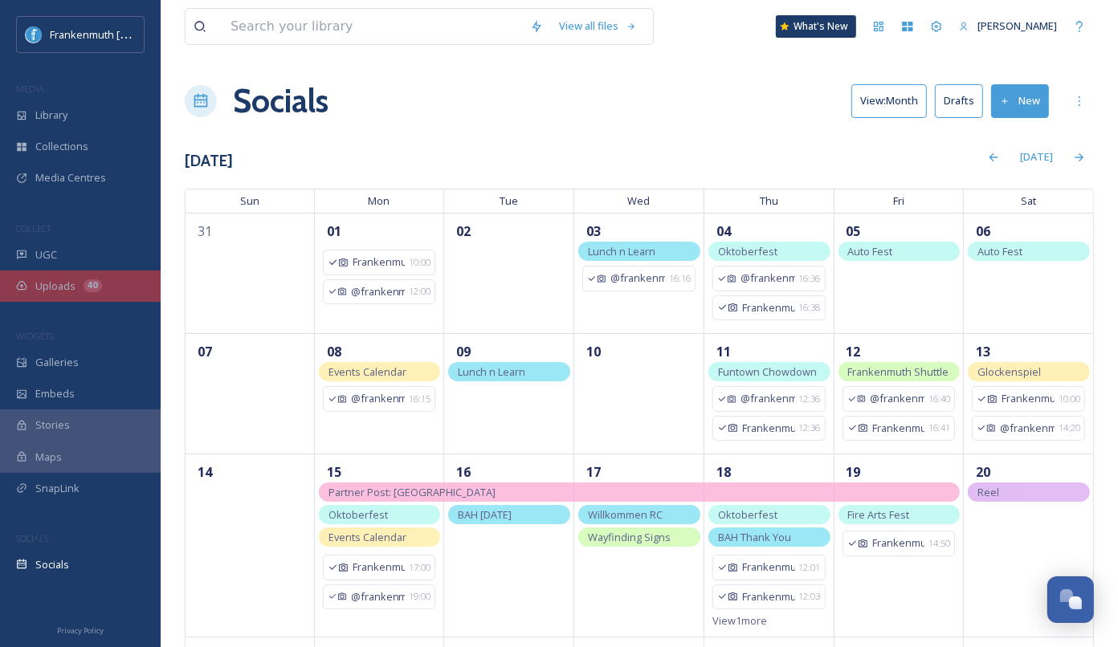
click at [80, 278] on div "Uploads 40" at bounding box center [80, 286] width 161 height 31
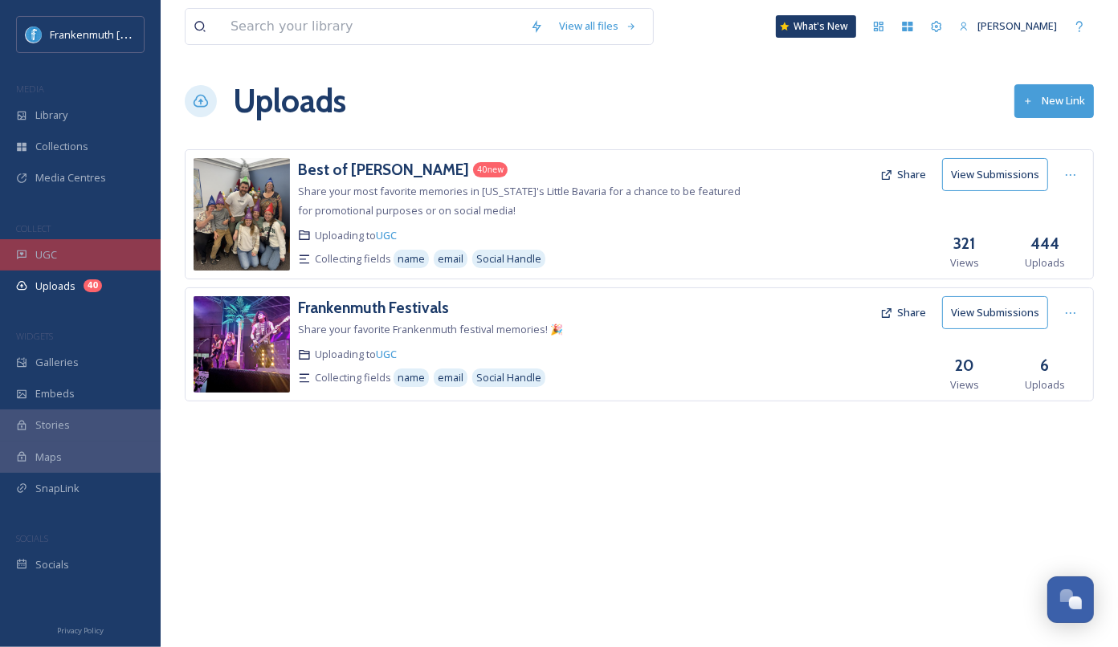
click at [83, 261] on div "UGC" at bounding box center [80, 254] width 161 height 31
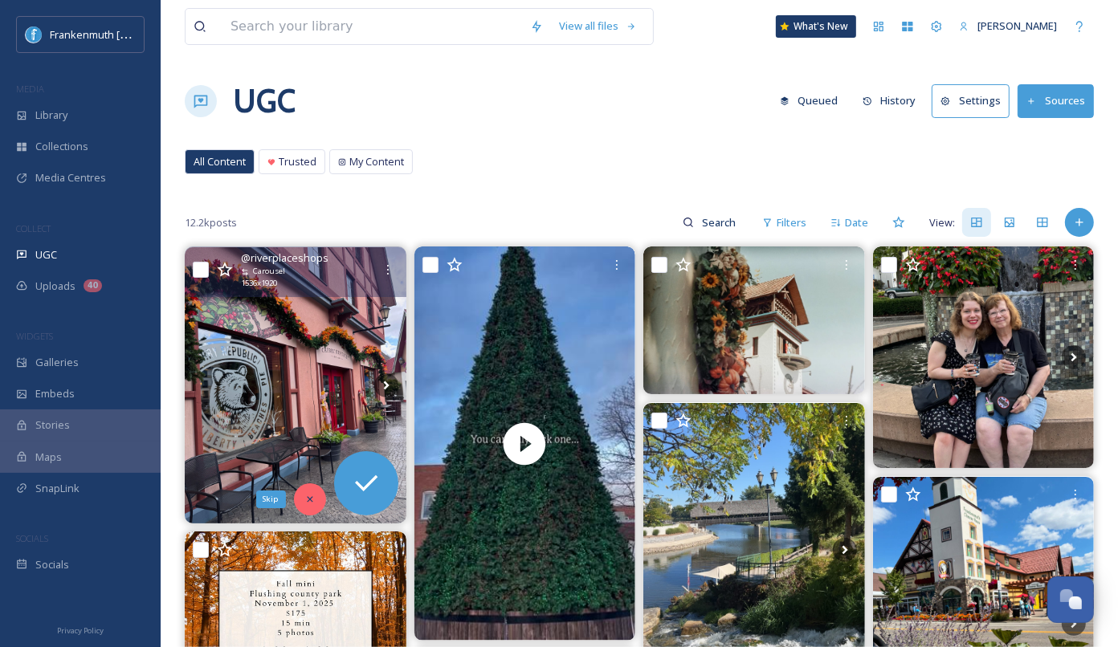
click at [313, 497] on icon at bounding box center [309, 499] width 11 height 11
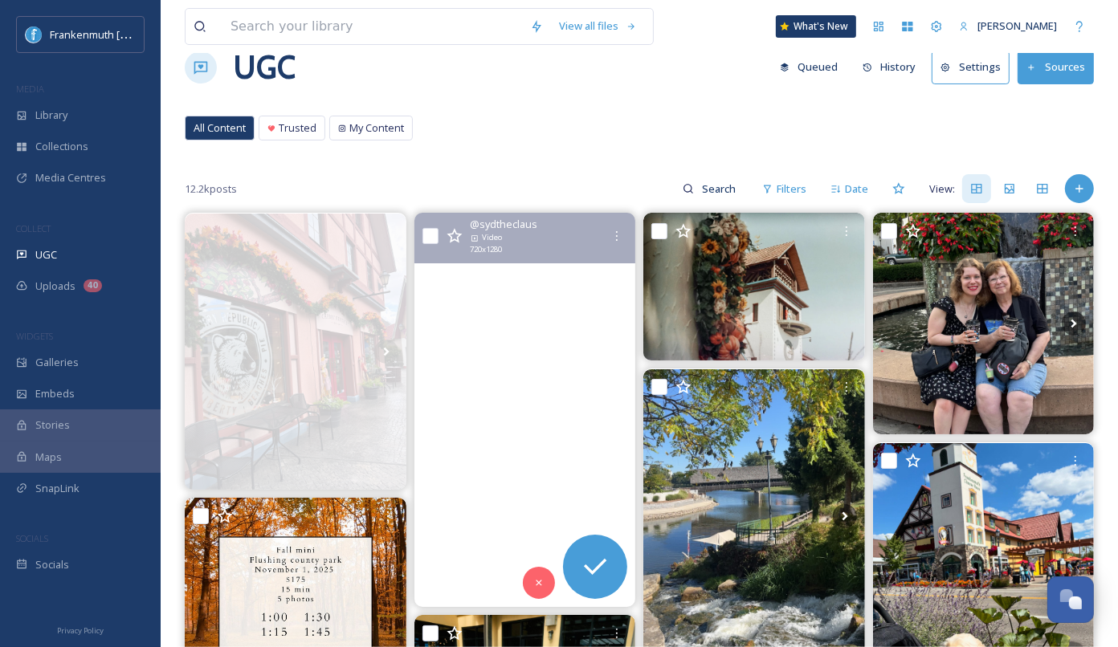
scroll to position [35, 0]
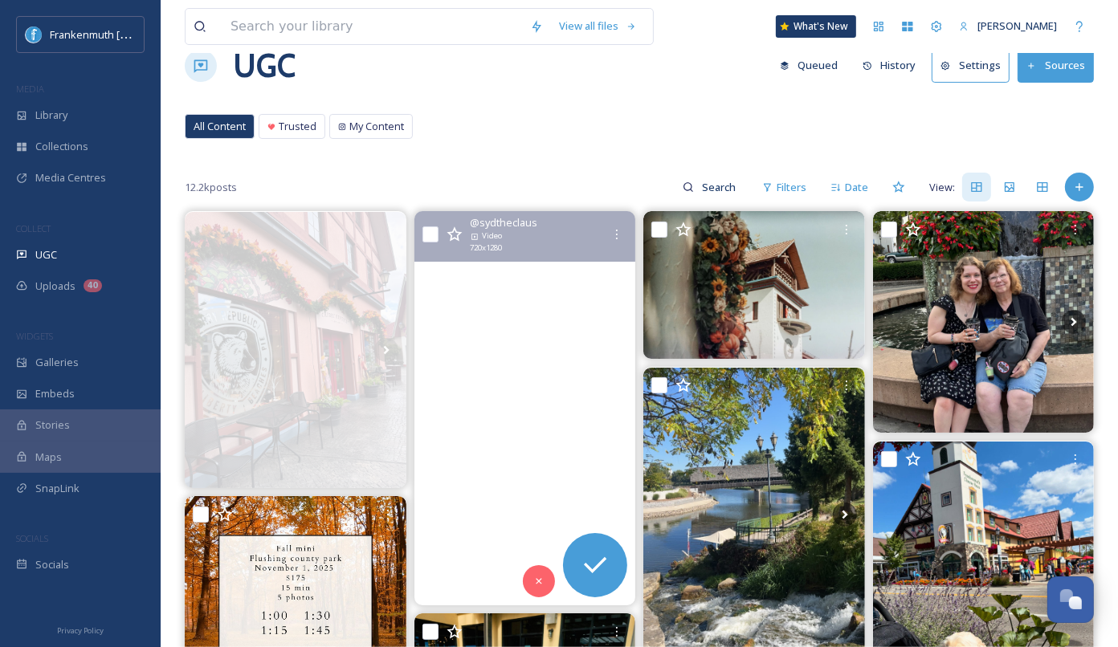
click at [502, 483] on video "Impossible to pick ✋🏼\aThat’s why each room has it’s own theme!\a\aWhat are you…" at bounding box center [525, 408] width 222 height 394
